Goal: Task Accomplishment & Management: Manage account settings

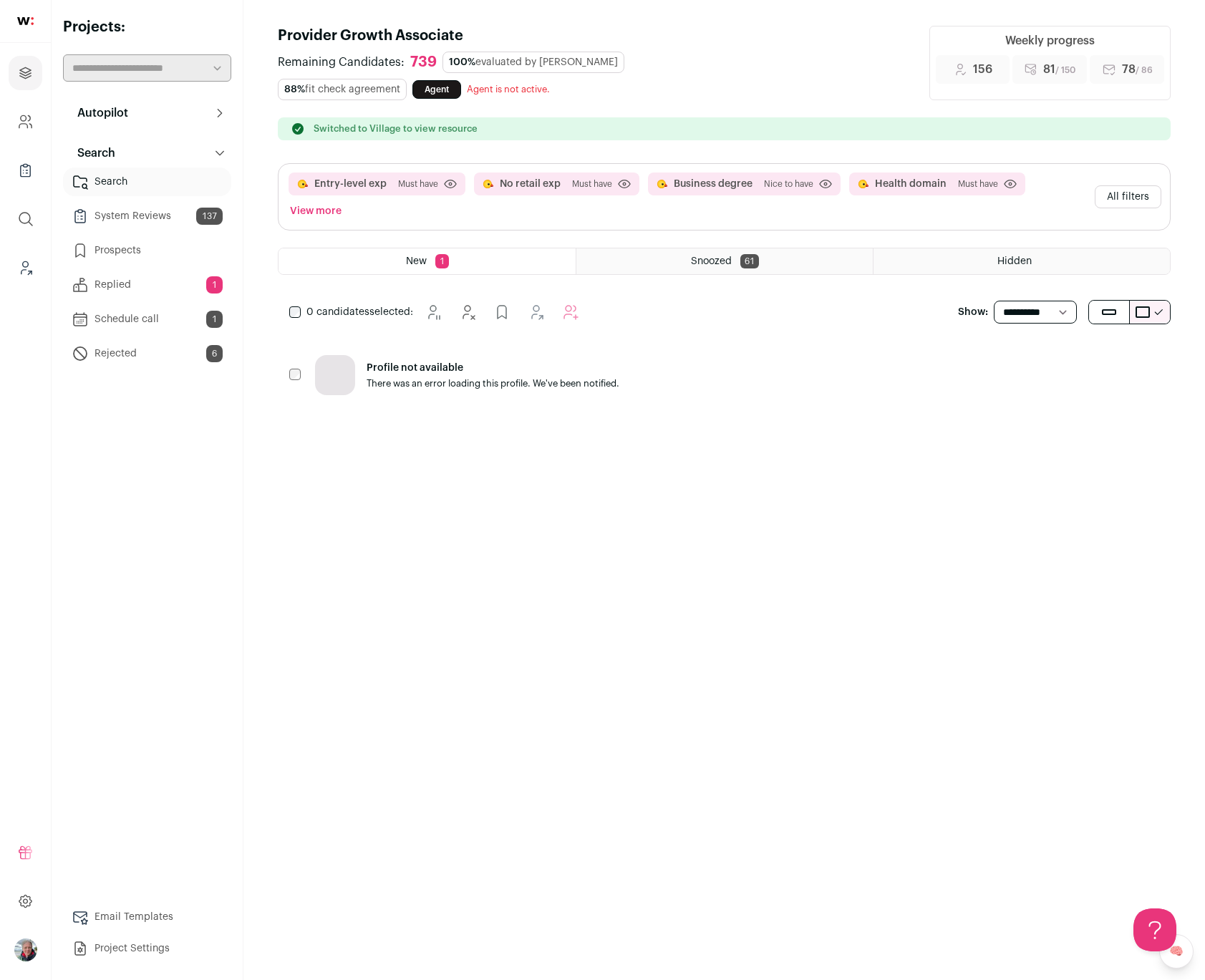
click at [1110, 186] on button "All filters" at bounding box center [1128, 197] width 66 height 23
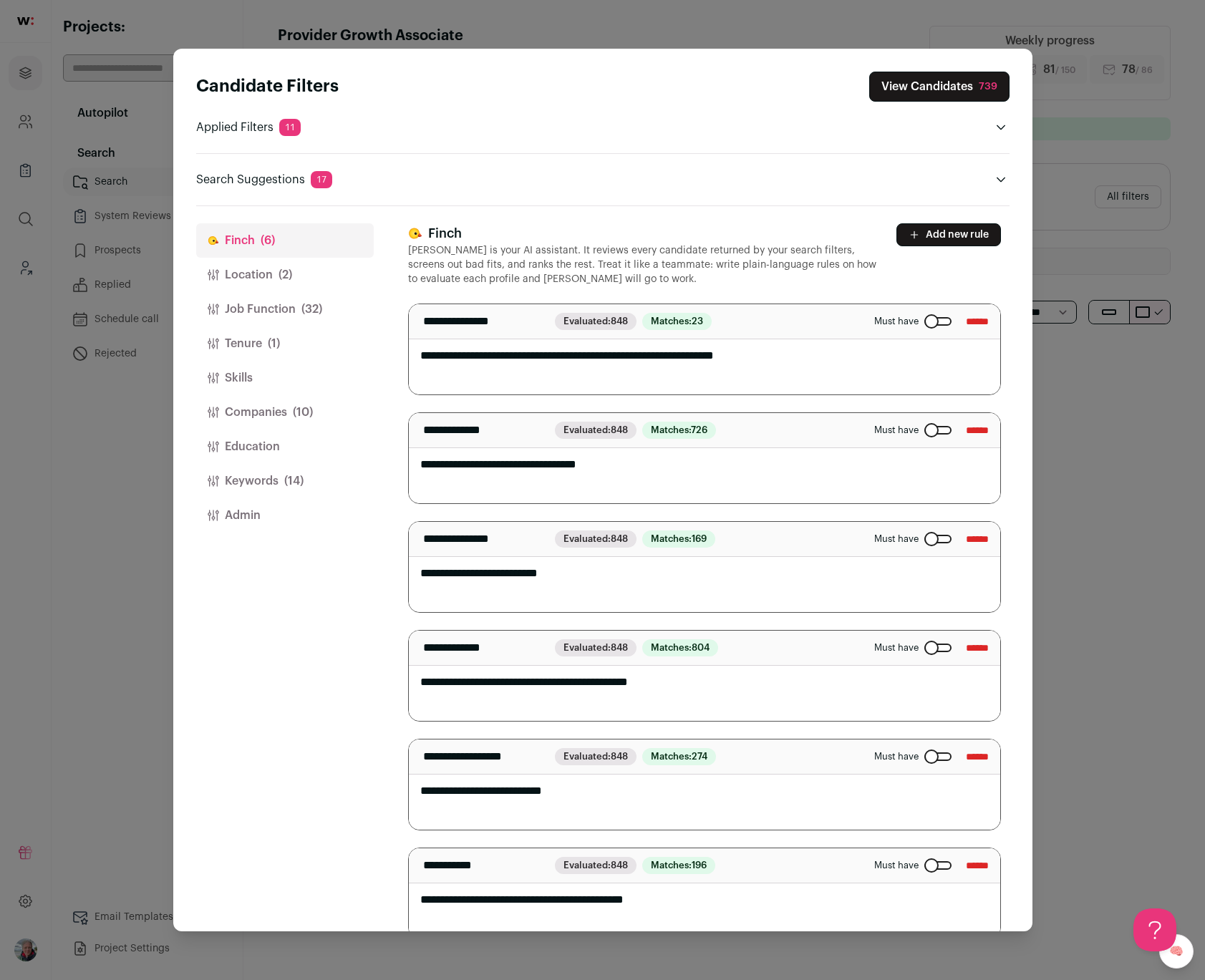
click at [277, 346] on span "(1)" at bounding box center [274, 344] width 12 height 17
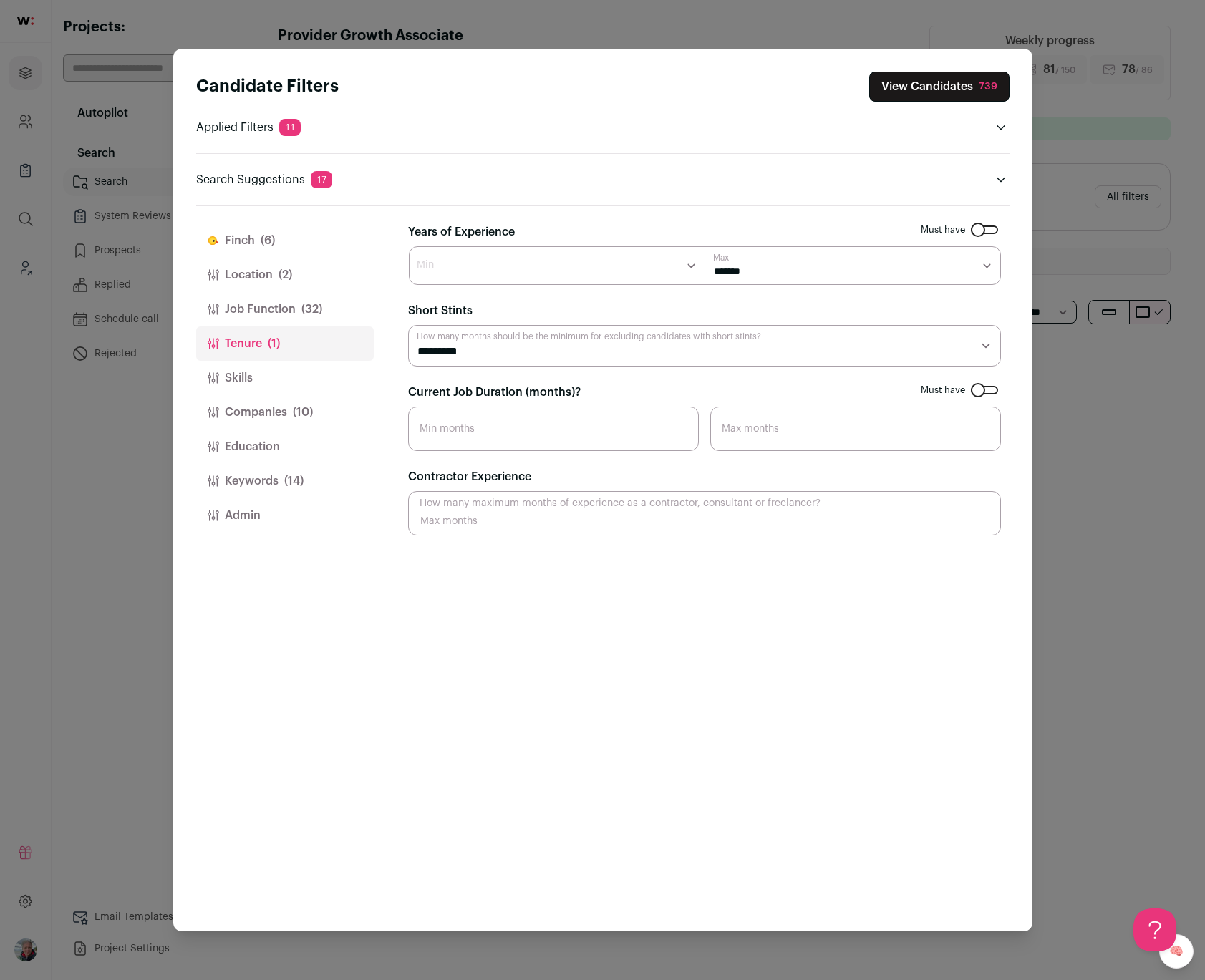
click at [904, 84] on button "View Candidates 739" at bounding box center [940, 87] width 140 height 30
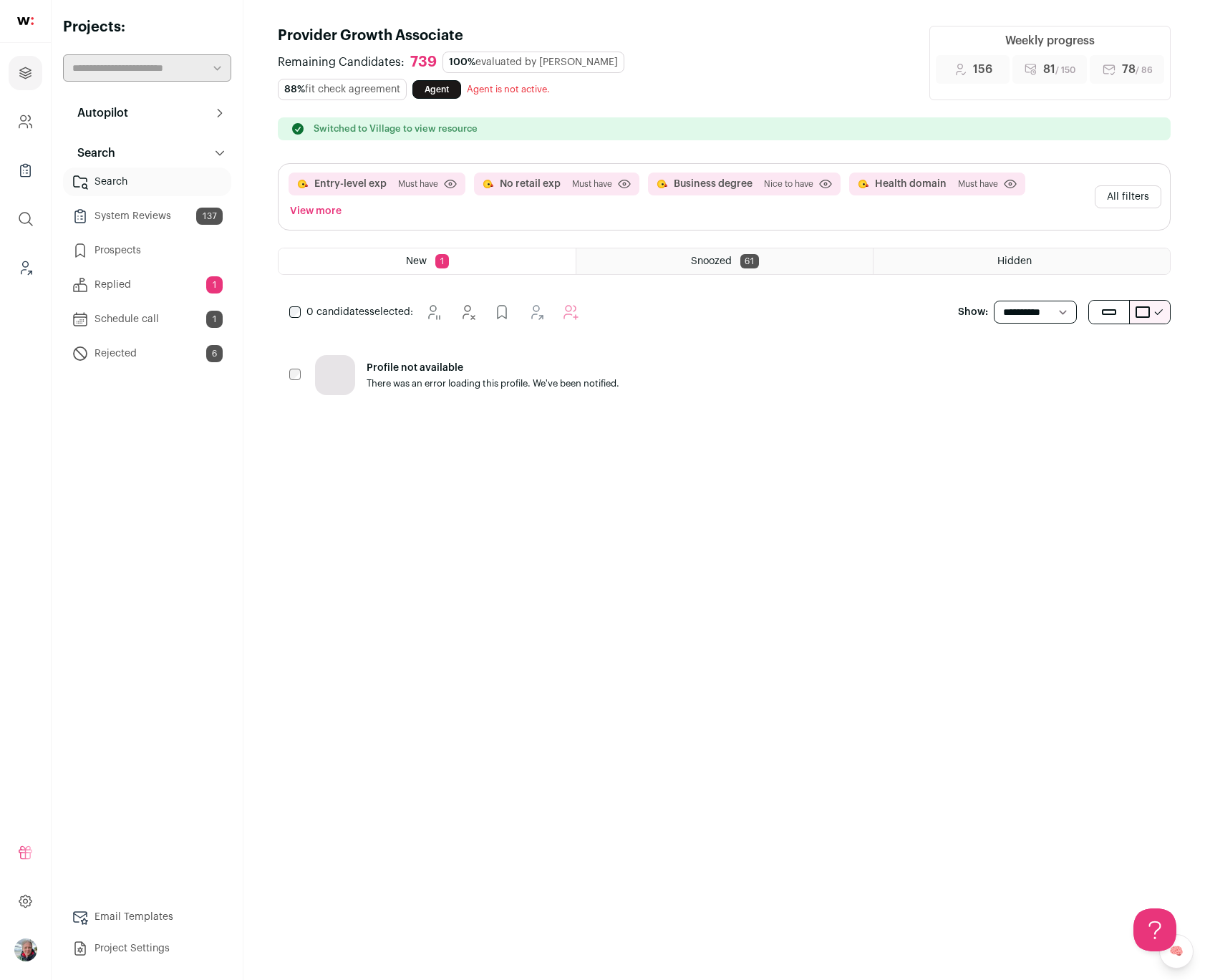
click at [698, 248] on div "Snoozed 61" at bounding box center [724, 260] width 297 height 26
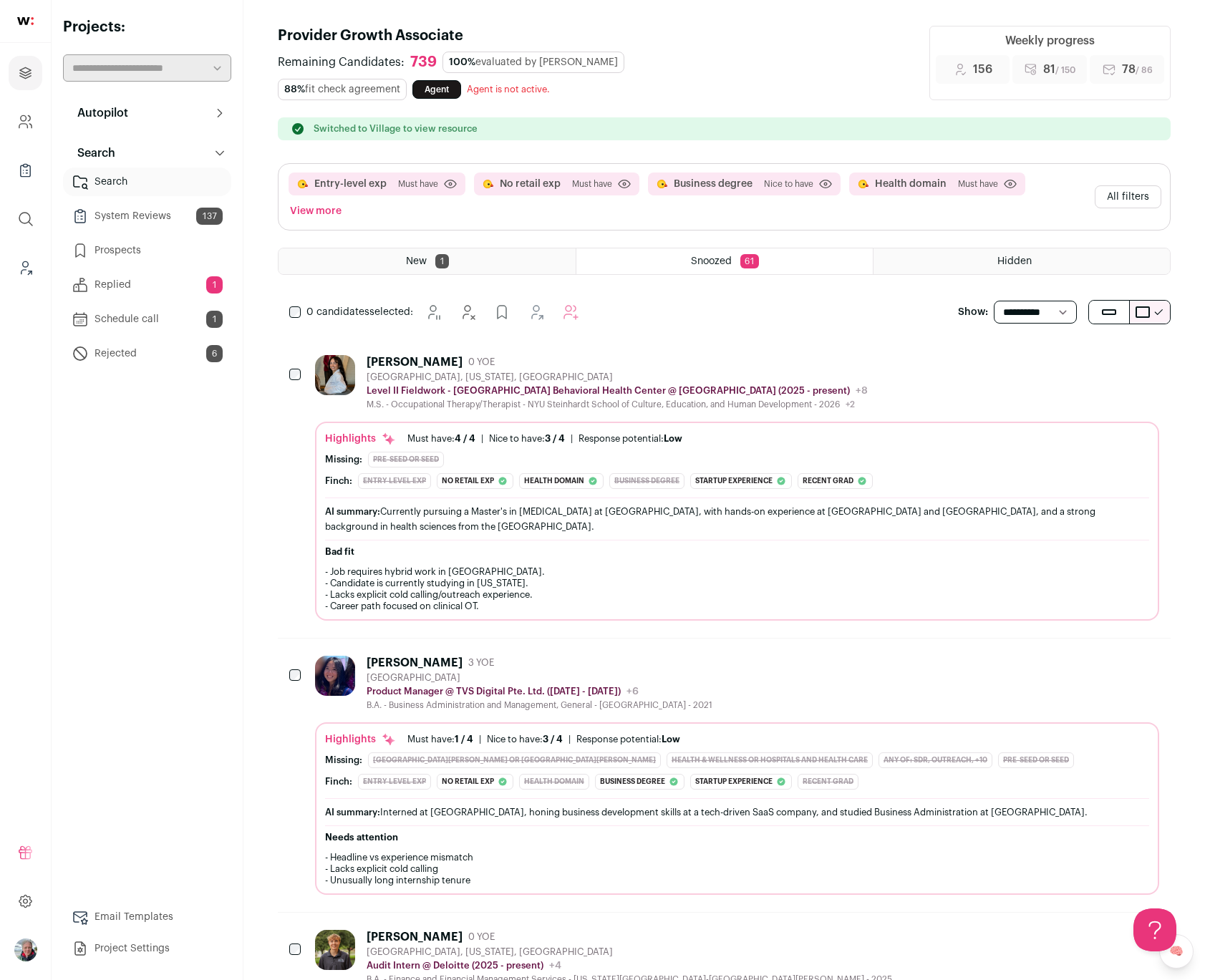
click at [929, 432] on div "Highlights Must have: 4 / 4 How many must haves have been fulfilled? | [GEOGRAP…" at bounding box center [737, 438] width 824 height 14
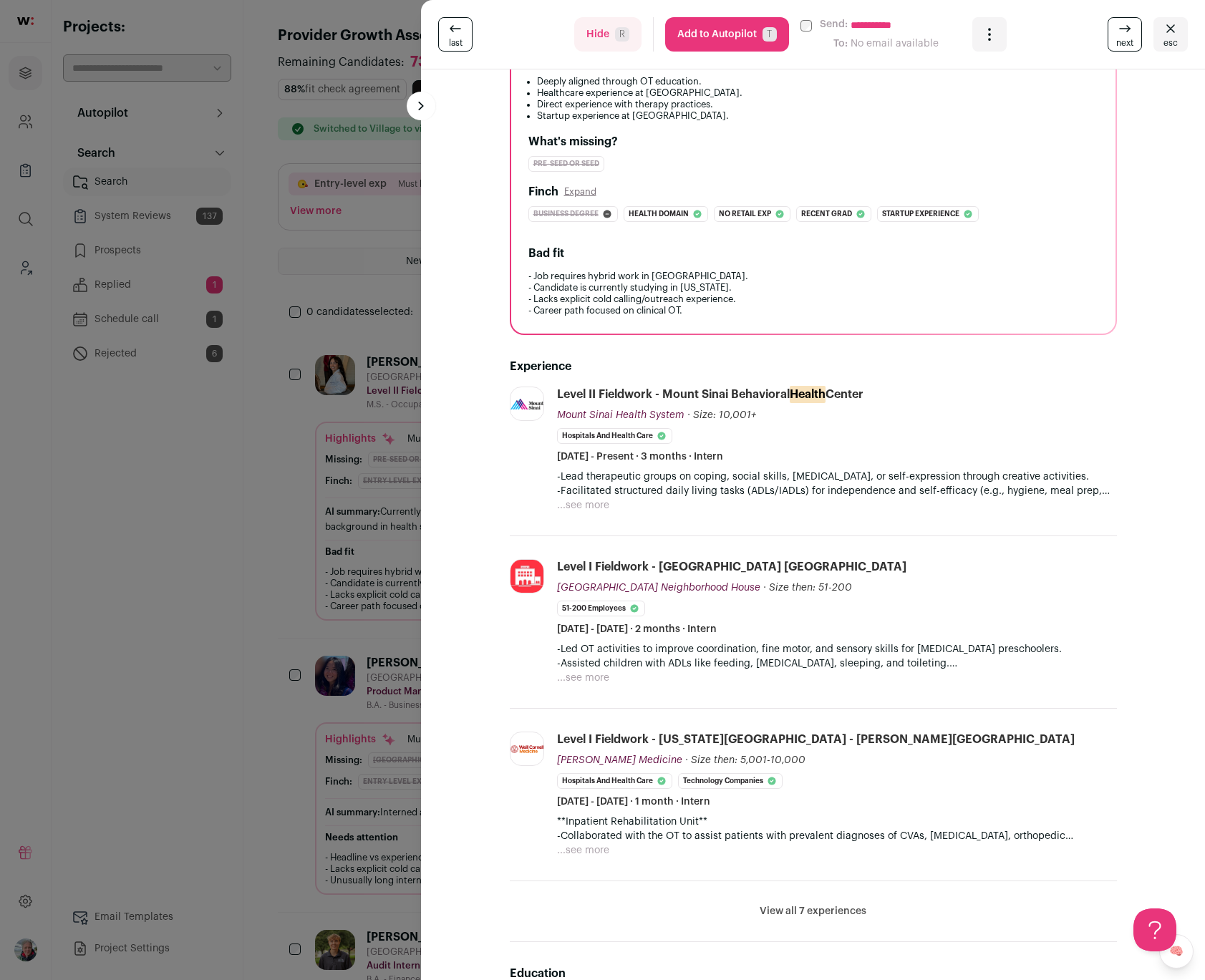
scroll to position [223, 0]
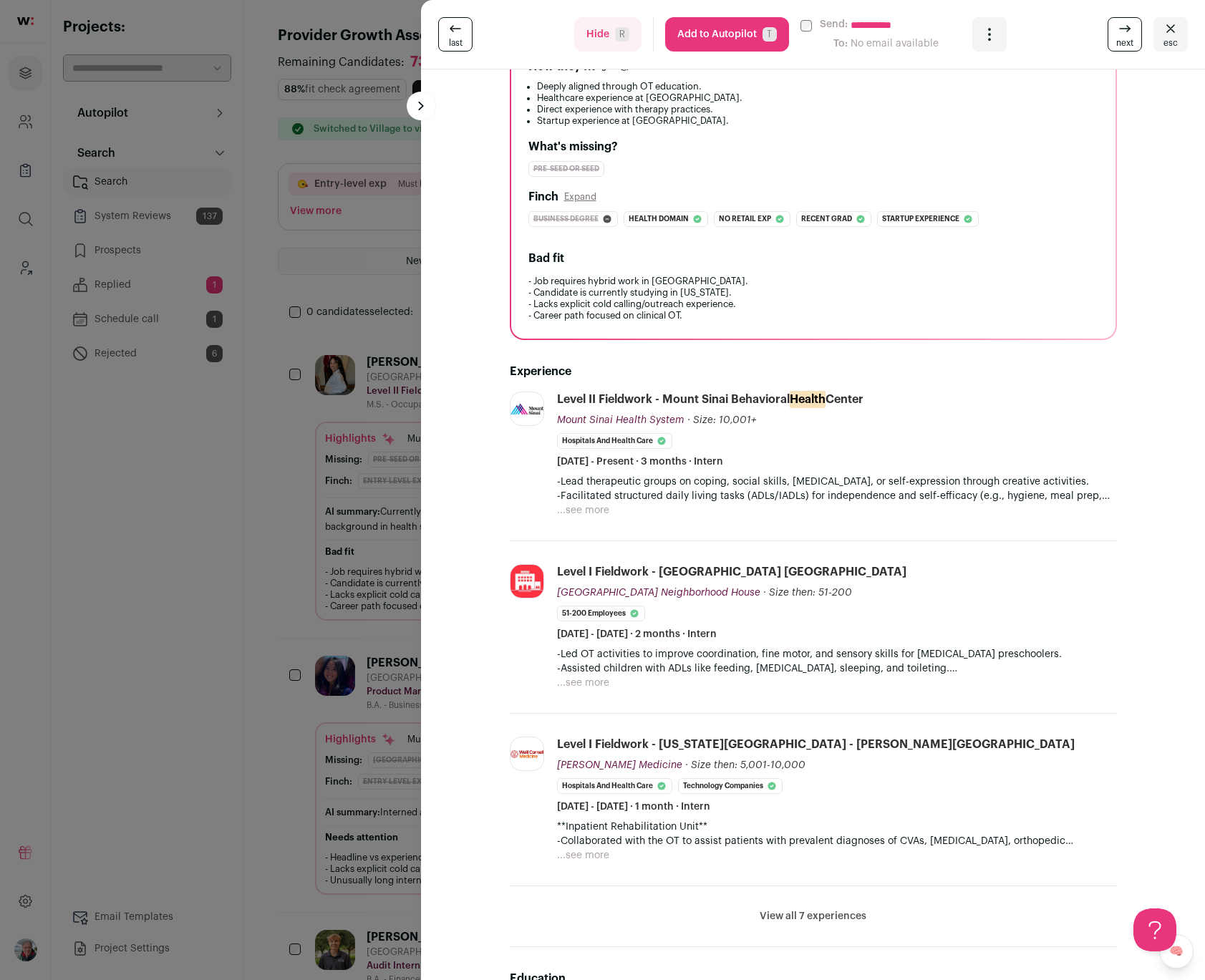
click at [289, 525] on div "**********" at bounding box center [602, 490] width 1205 height 980
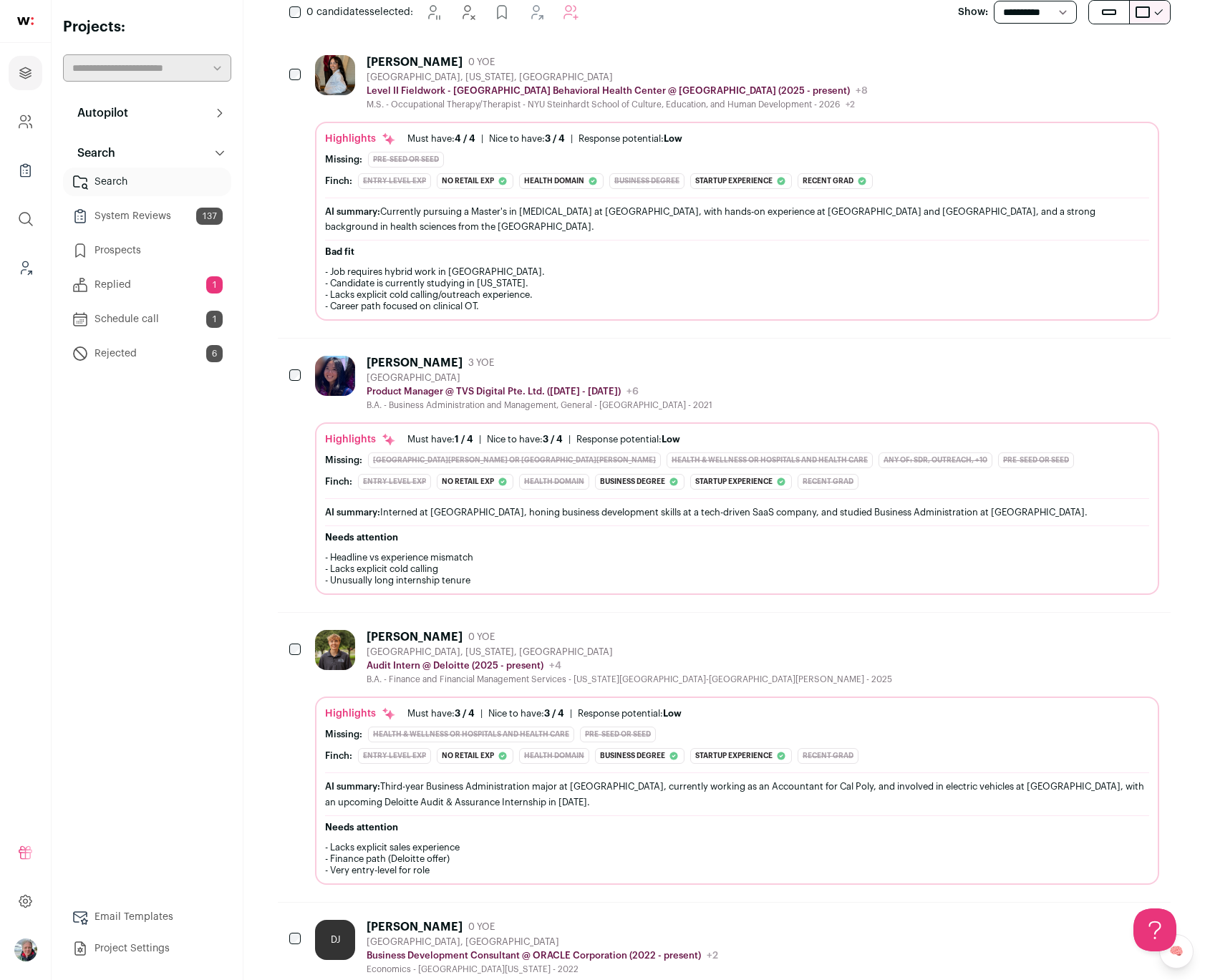
scroll to position [317, 0]
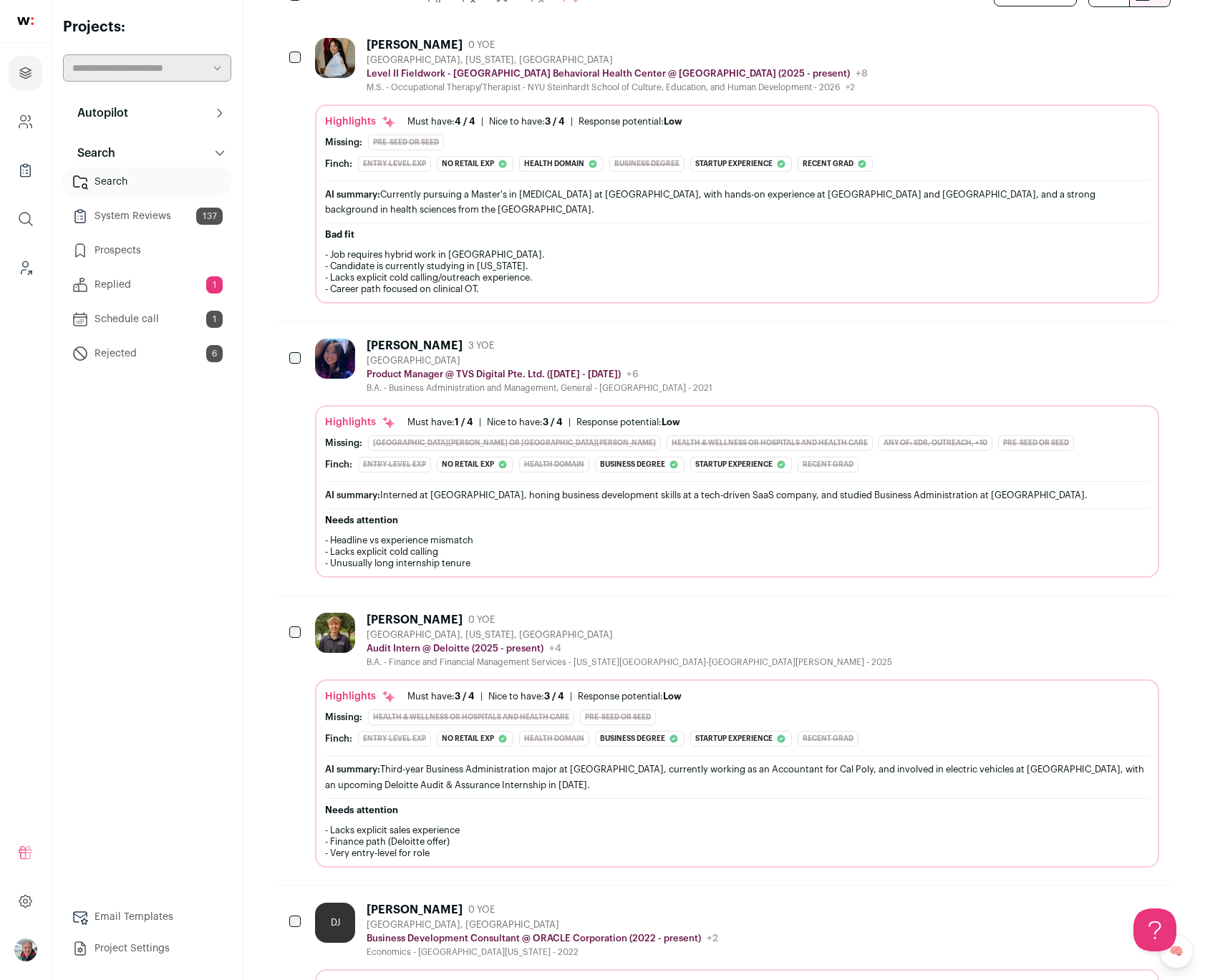
click at [598, 798] on div "Needs attention - Lacks explicit sales experience - Finance path (Deloitte offe…" at bounding box center [737, 831] width 824 height 66
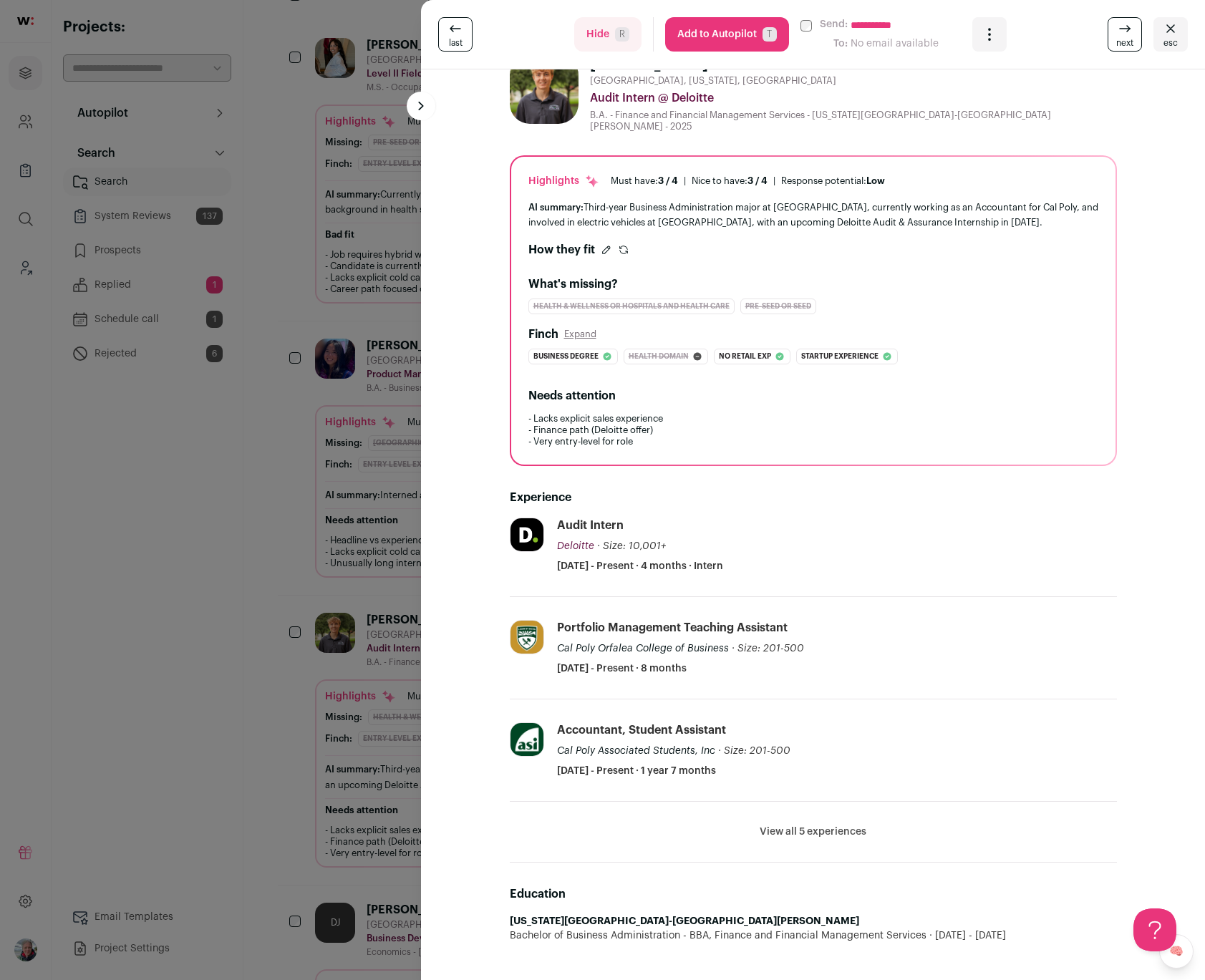
scroll to position [0, 0]
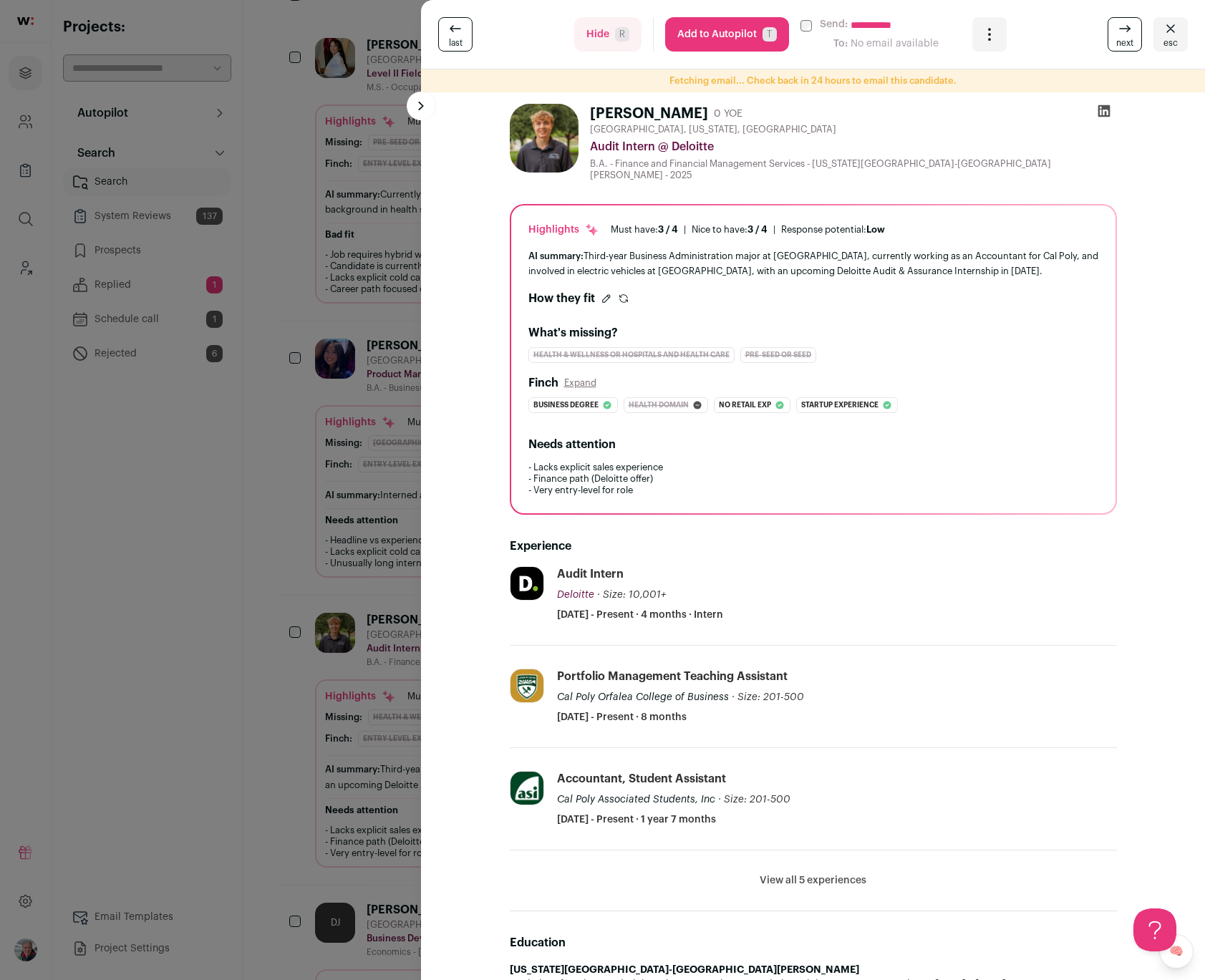
click at [356, 380] on div "**********" at bounding box center [602, 490] width 1205 height 980
